Goal: Information Seeking & Learning: Learn about a topic

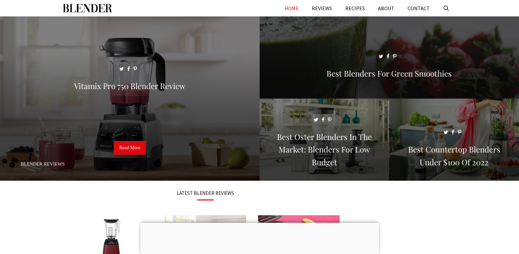
click at [390, 82] on span at bounding box center [390, 60] width 260 height 88
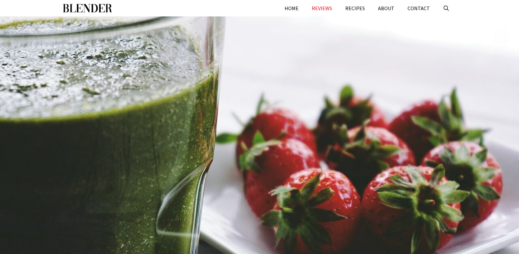
click at [335, 128] on div at bounding box center [259, 146] width 519 height 260
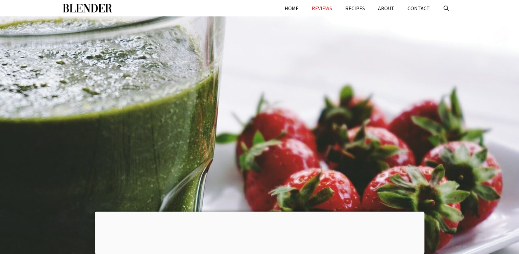
drag, startPoint x: 124, startPoint y: 50, endPoint x: 267, endPoint y: 58, distance: 143.3
click at [256, 58] on div at bounding box center [259, 146] width 519 height 260
drag, startPoint x: 295, startPoint y: 71, endPoint x: 114, endPoint y: 32, distance: 185.5
click at [186, 74] on div at bounding box center [259, 146] width 519 height 260
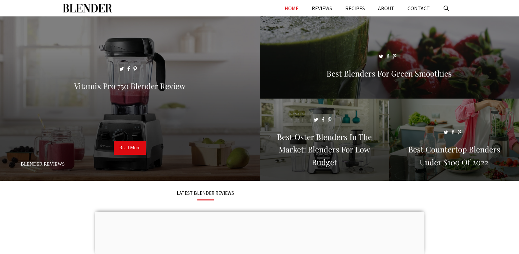
click at [257, 202] on div "LATEST BLENDER REVIEWS" at bounding box center [206, 196] width 276 height 18
click at [262, 211] on div at bounding box center [260, 211] width 330 height 0
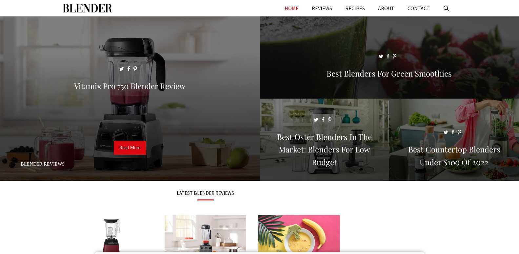
click at [380, 76] on span at bounding box center [390, 60] width 260 height 88
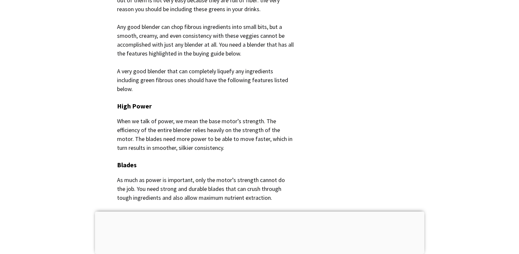
scroll to position [853, 0]
